Goal: Find specific page/section: Find specific page/section

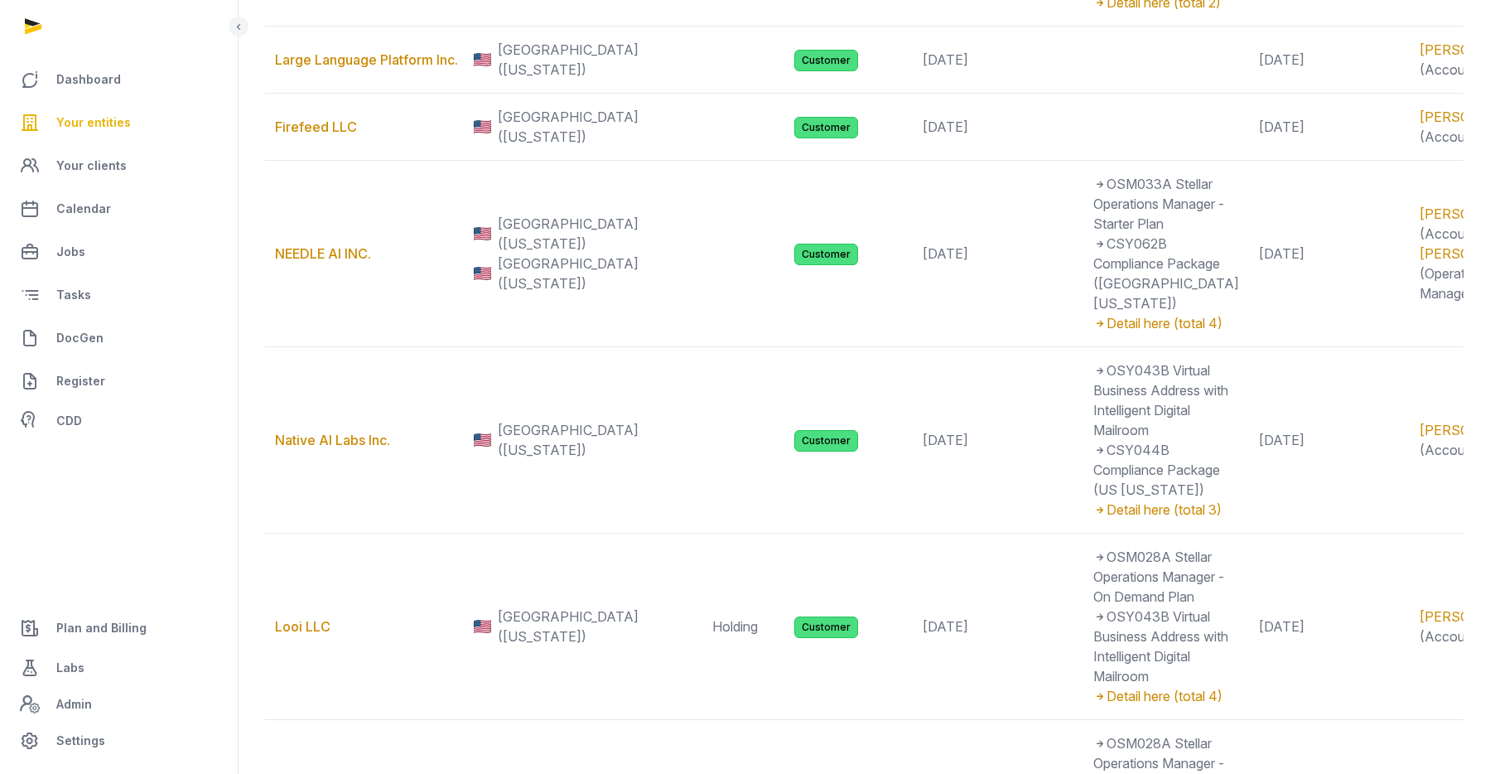
scroll to position [766, 0]
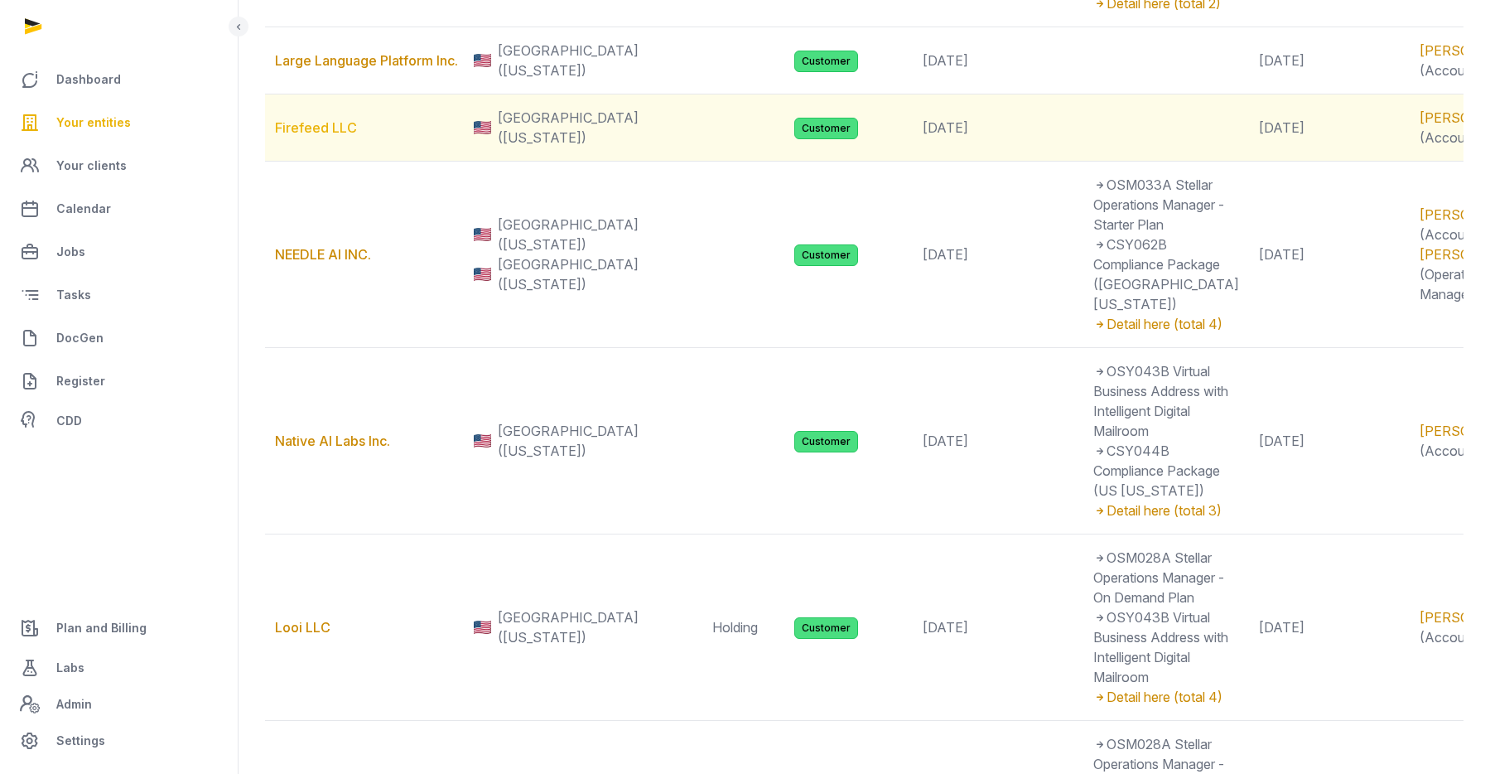
click at [331, 136] on link "Firefeed LLC" at bounding box center [316, 127] width 82 height 17
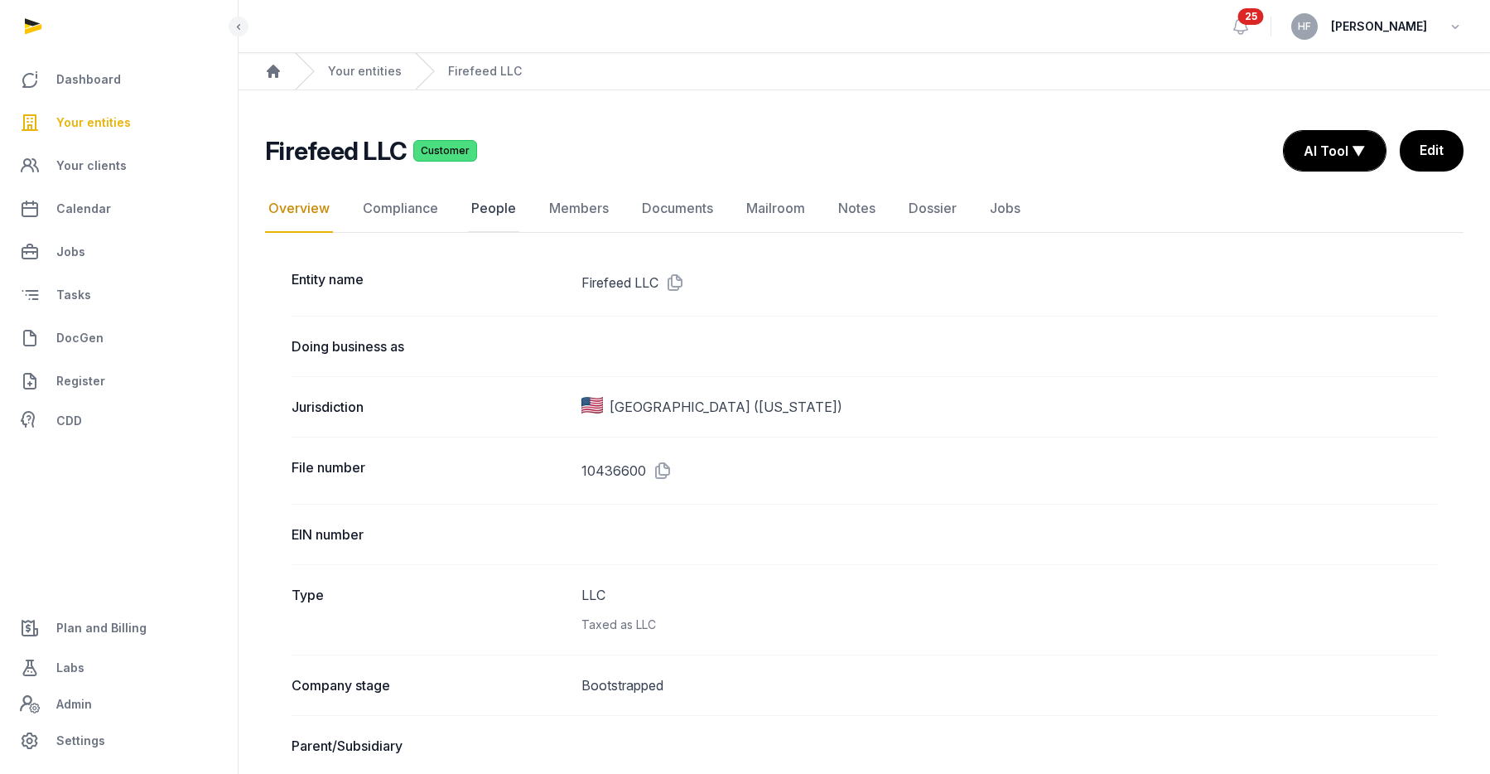
click at [493, 213] on link "People" at bounding box center [493, 209] width 51 height 48
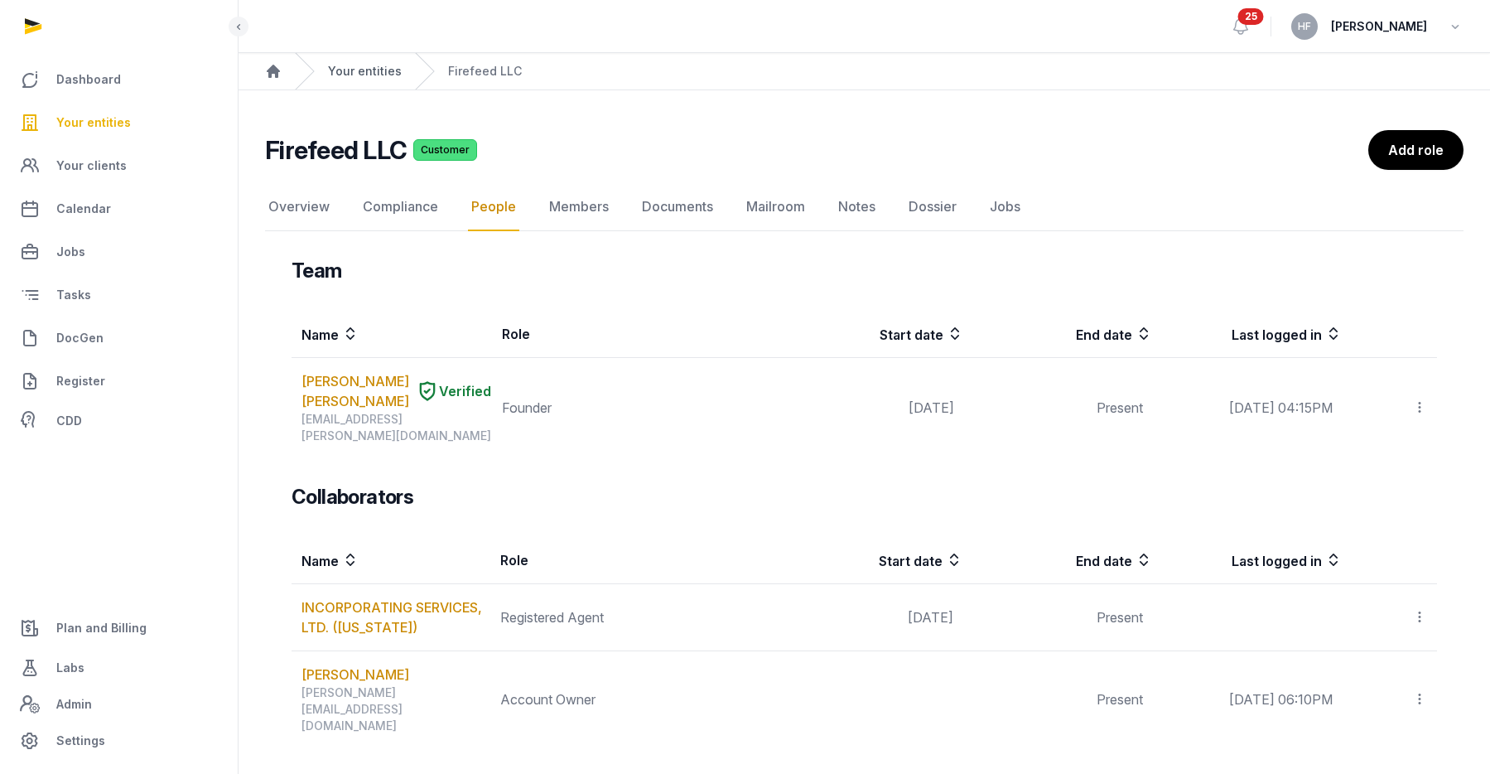
click at [349, 71] on link "Your entities" at bounding box center [365, 71] width 74 height 17
click at [351, 71] on link "Your entities" at bounding box center [365, 71] width 74 height 17
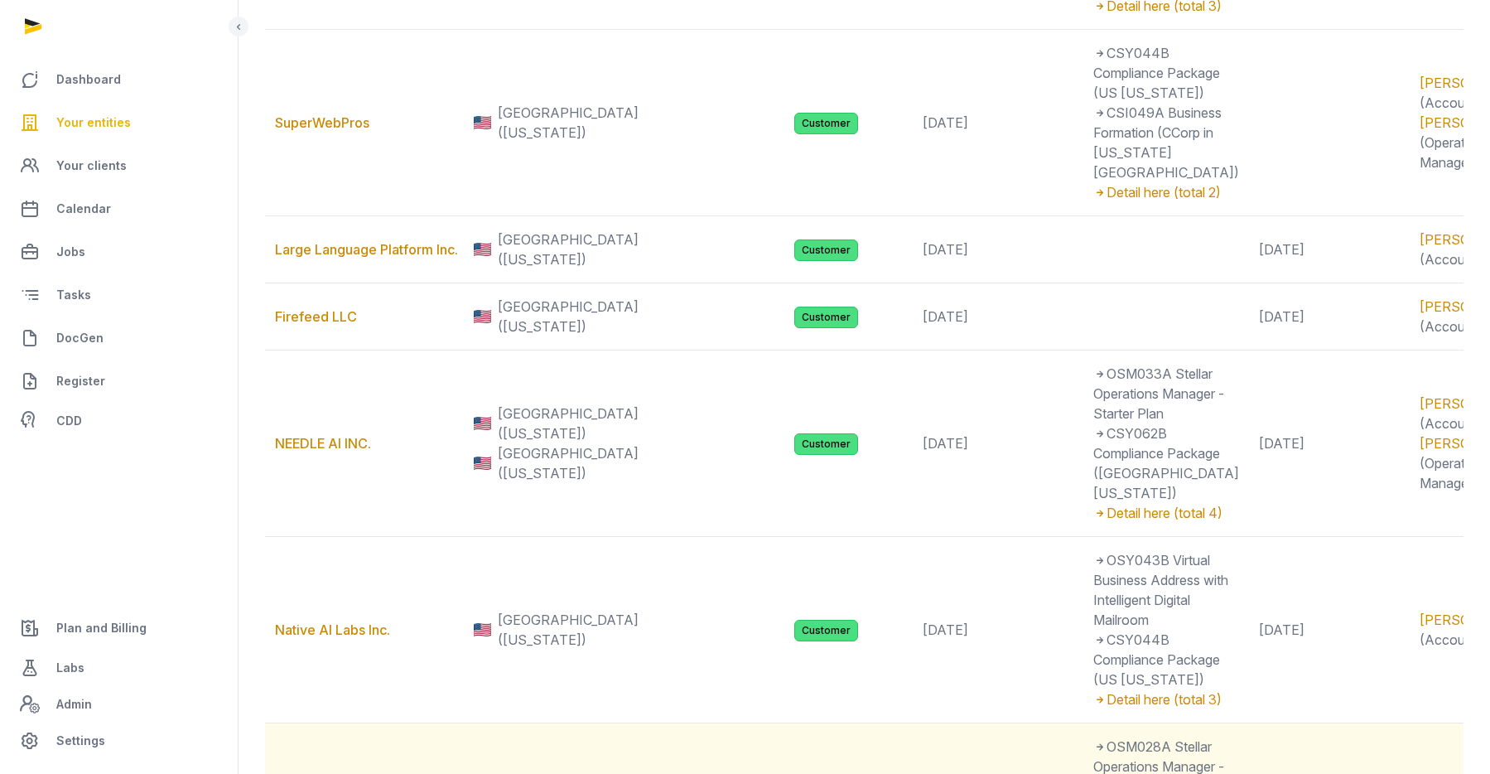
scroll to position [578, 0]
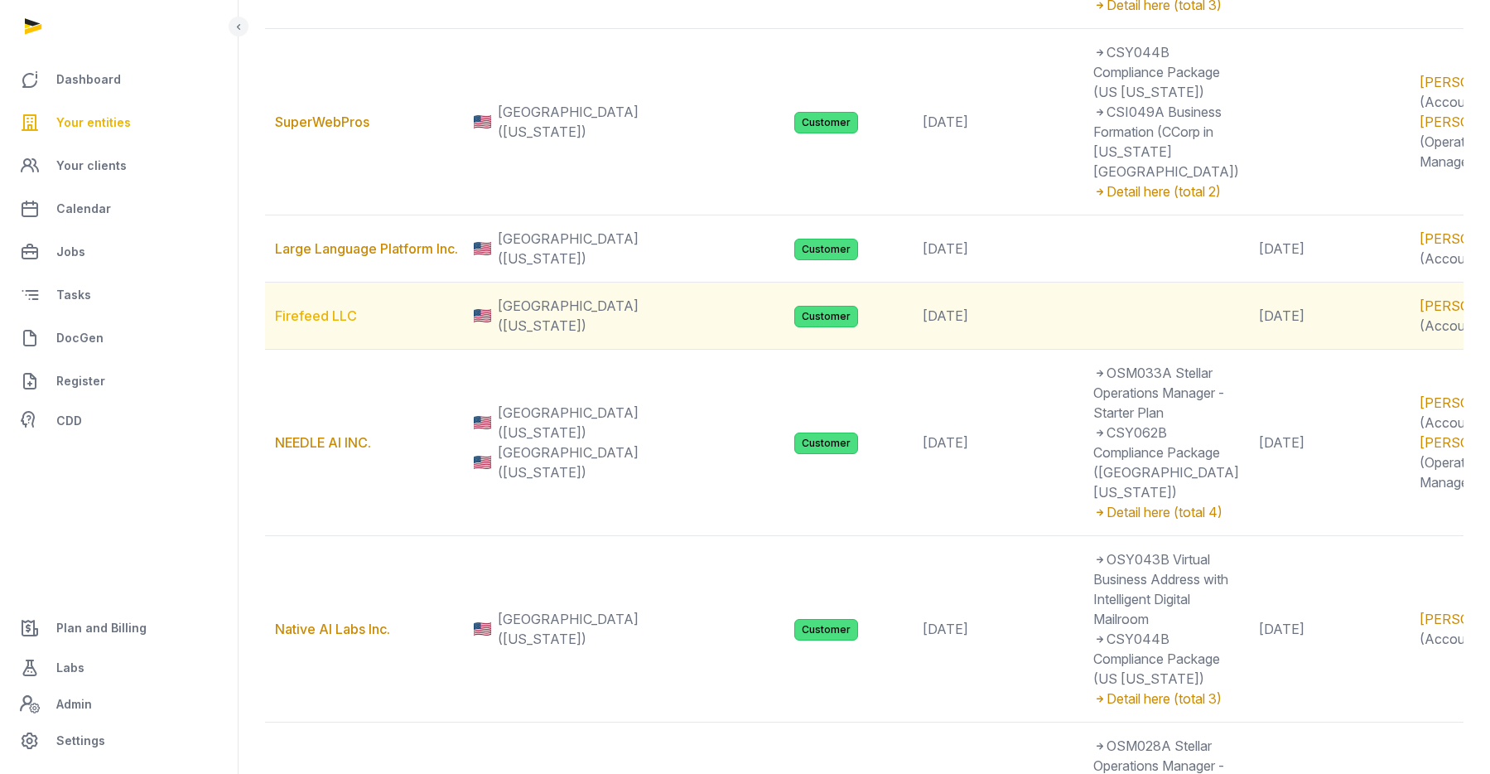
click at [327, 324] on link "Firefeed LLC" at bounding box center [316, 315] width 82 height 17
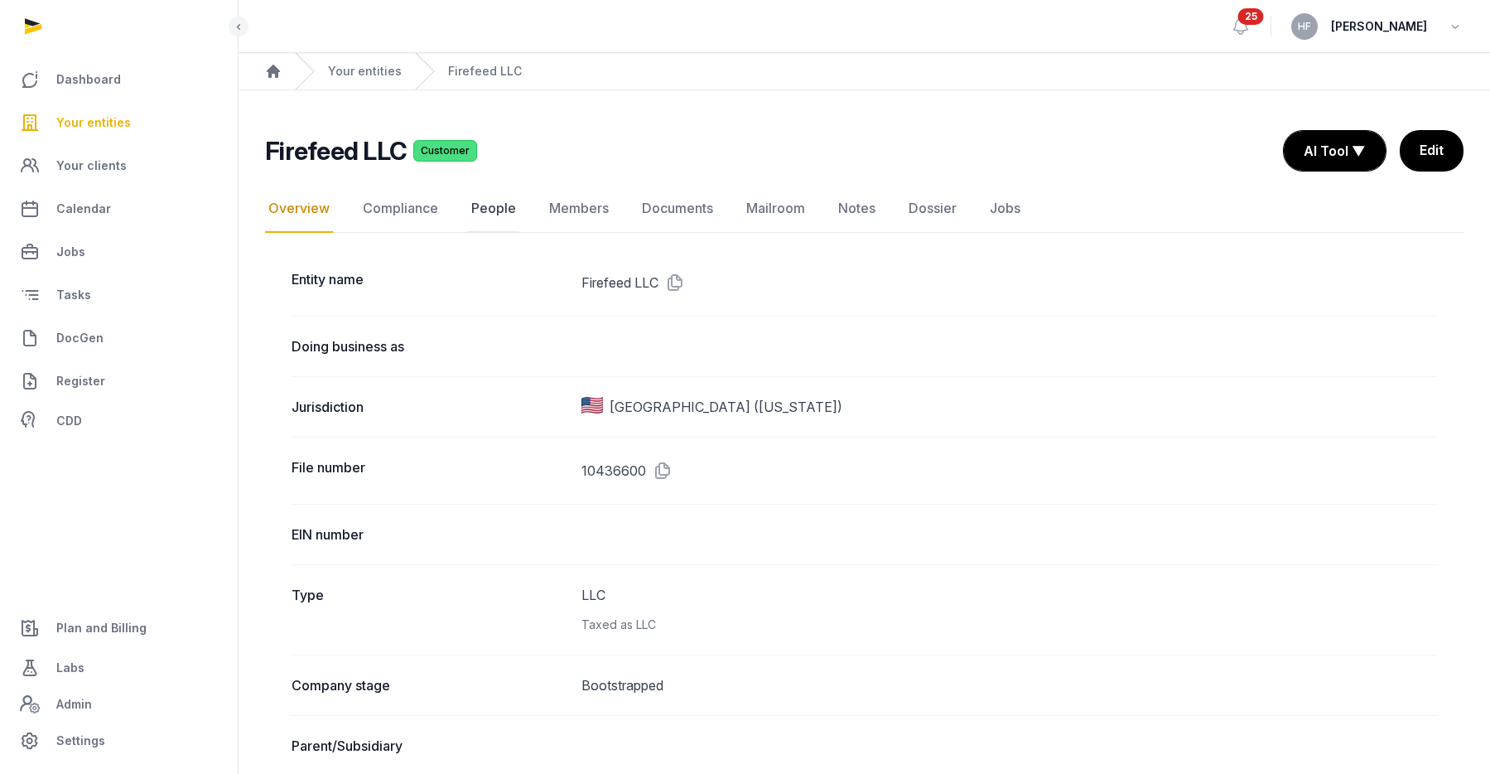
click at [492, 205] on link "People" at bounding box center [493, 209] width 51 height 48
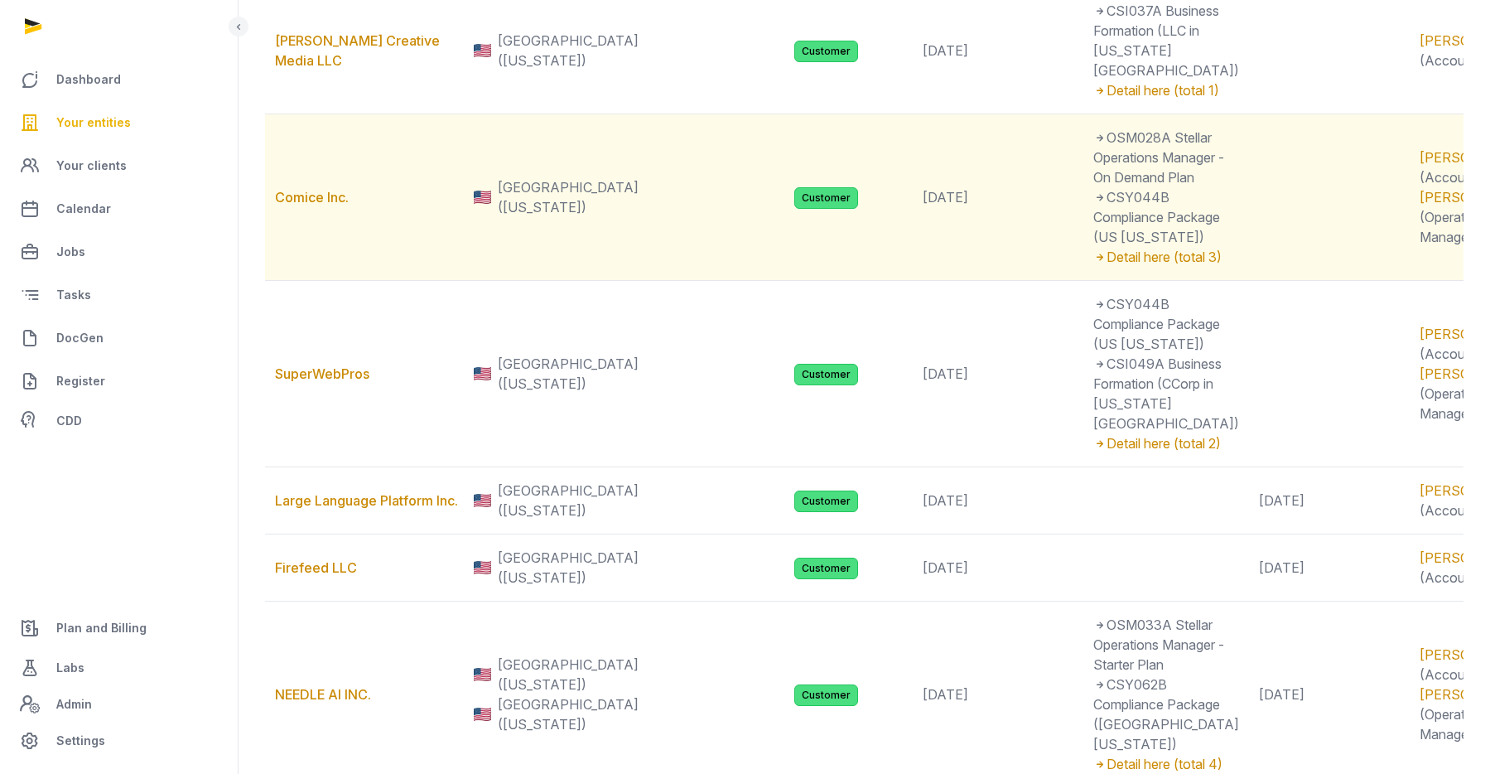
scroll to position [336, 0]
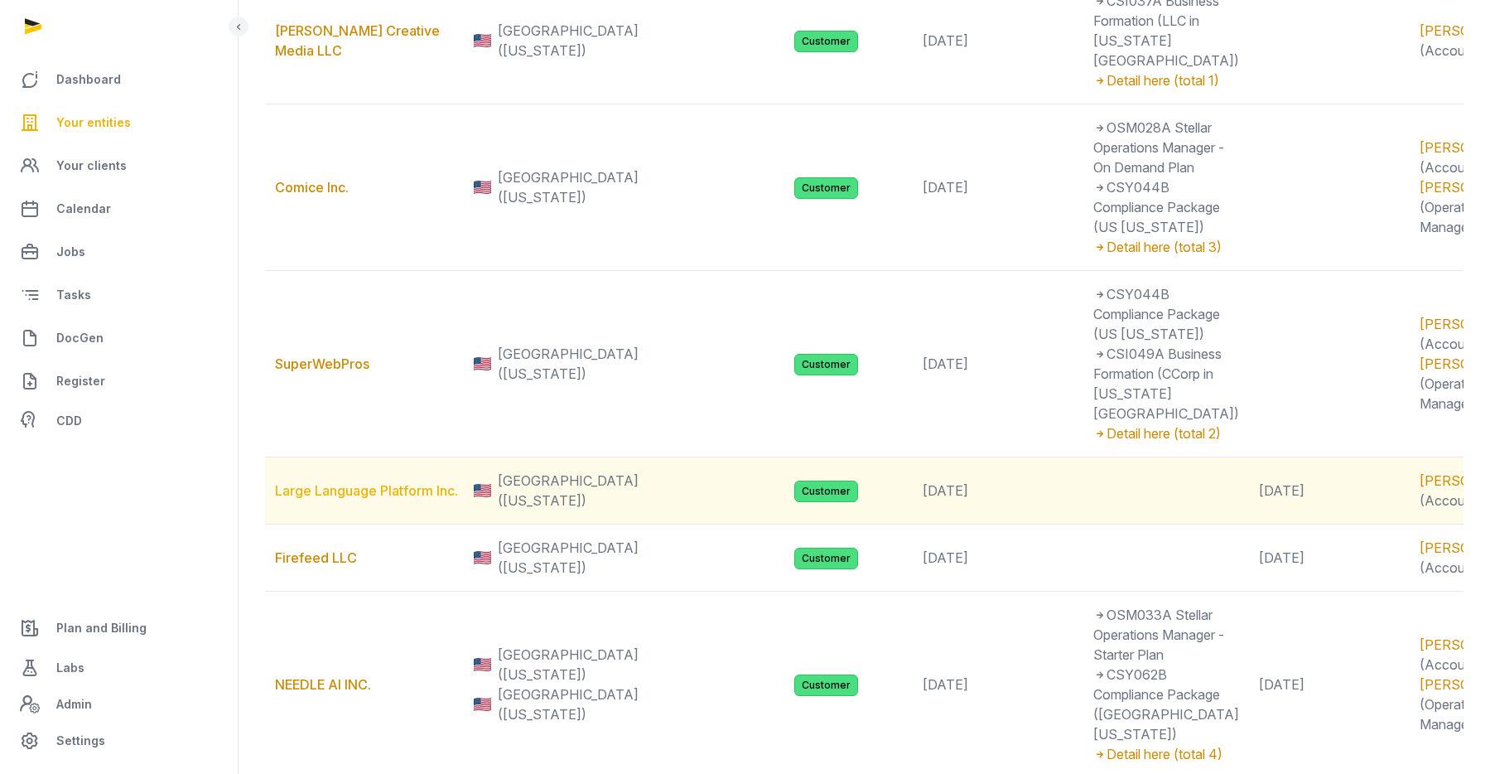
click at [395, 499] on link "Large Language Platform Inc." at bounding box center [366, 490] width 183 height 17
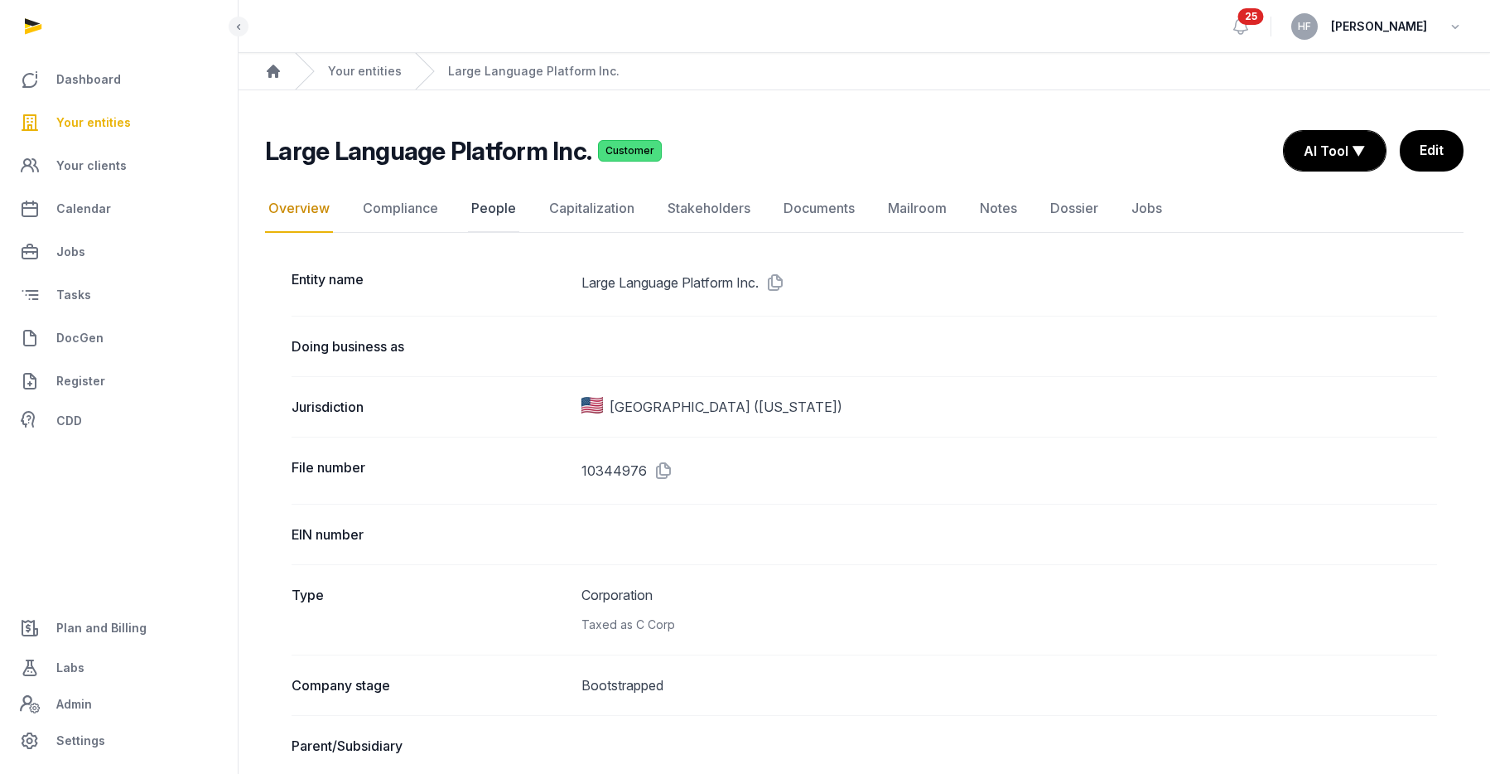
click at [486, 208] on link "People" at bounding box center [493, 209] width 51 height 48
